Goal: Find specific page/section

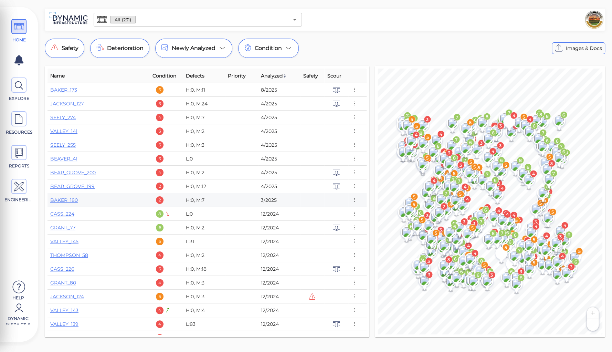
click at [302, 202] on td at bounding box center [312, 200] width 24 height 14
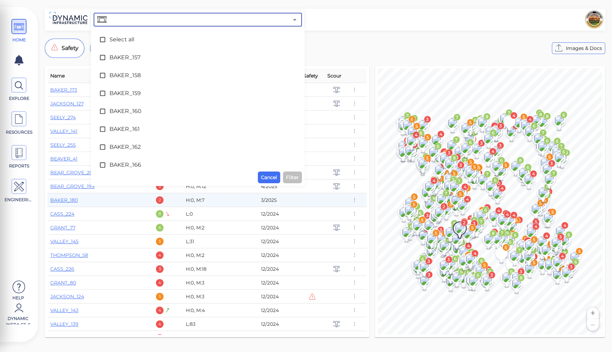
click at [158, 22] on input "text" at bounding box center [198, 20] width 180 height 10
type input "70"
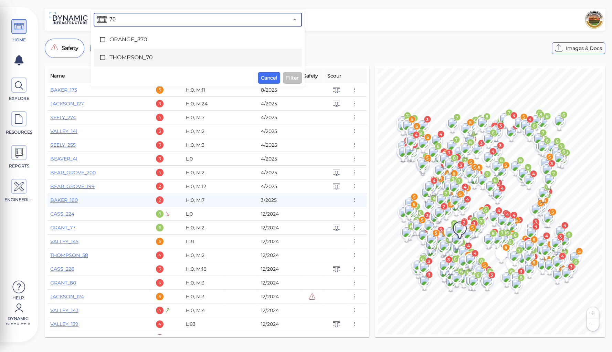
click at [135, 55] on span "THOMPSON_70" at bounding box center [197, 57] width 177 height 8
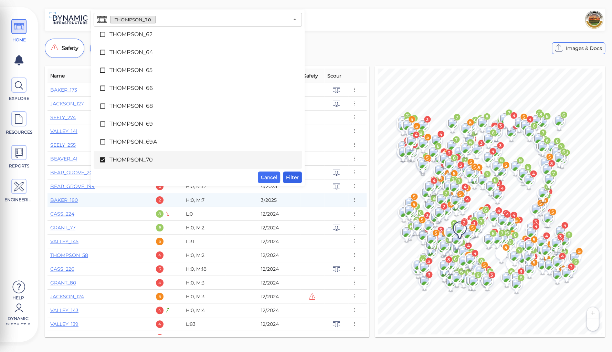
click at [290, 176] on span "Filter" at bounding box center [292, 177] width 13 height 8
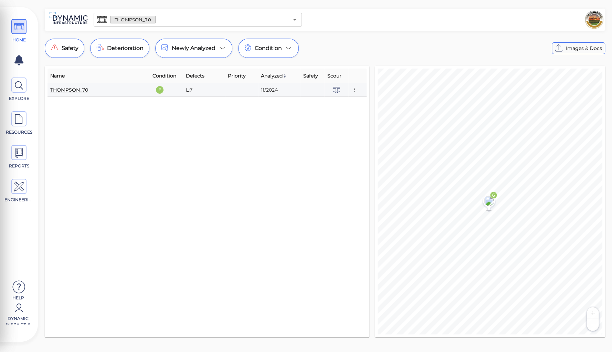
click at [70, 89] on link "THOMPSON_70" at bounding box center [69, 90] width 38 height 6
